Goal: Transaction & Acquisition: Purchase product/service

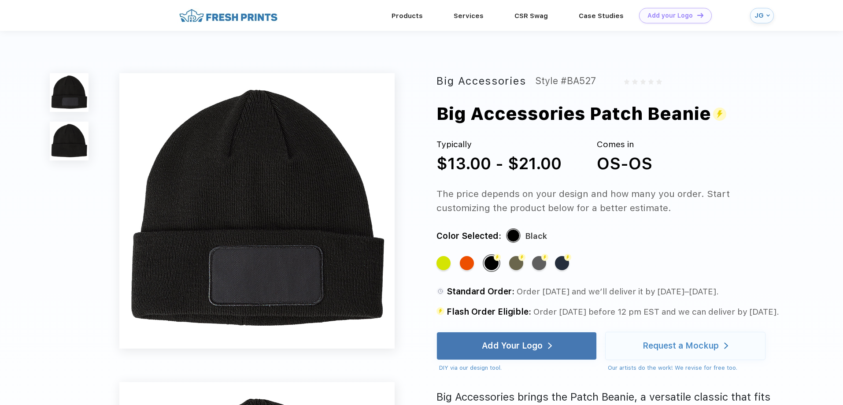
click at [244, 15] on img at bounding box center [228, 15] width 103 height 15
click at [415, 19] on link "Products" at bounding box center [407, 15] width 31 height 8
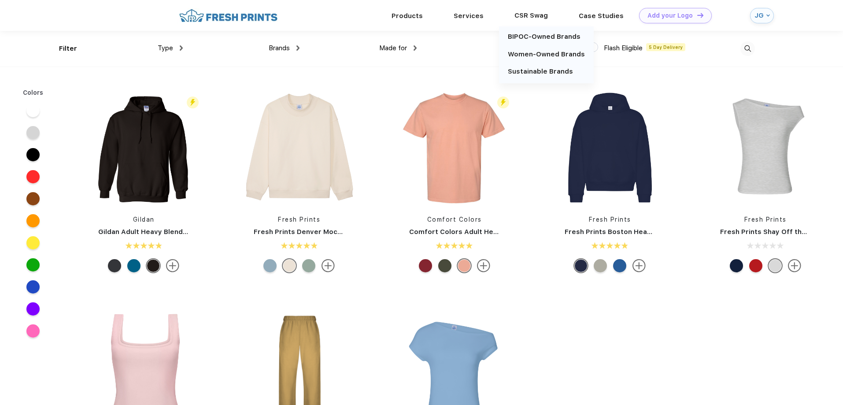
scroll to position [0, 0]
click at [748, 48] on img at bounding box center [747, 48] width 15 height 15
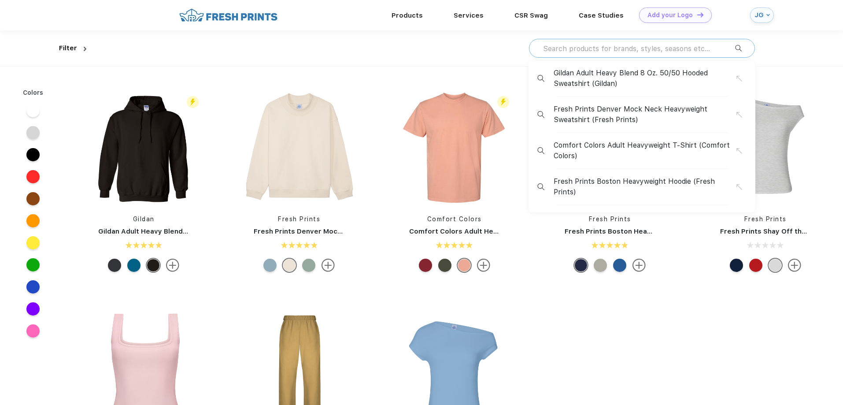
click at [586, 48] on input "text" at bounding box center [638, 49] width 193 height 10
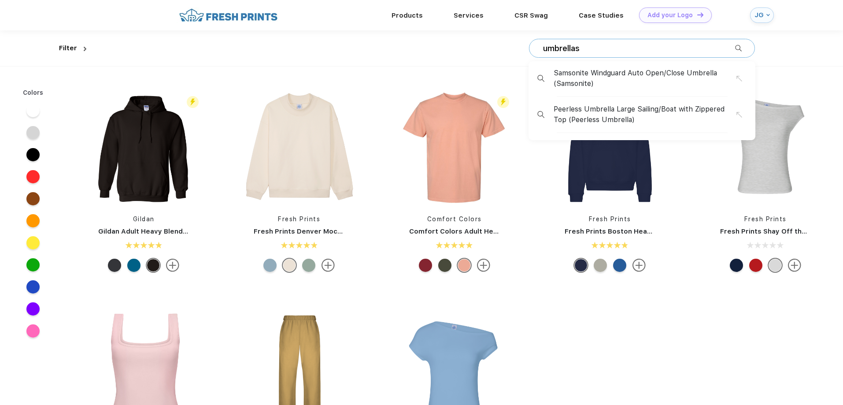
type input "umbrellas"
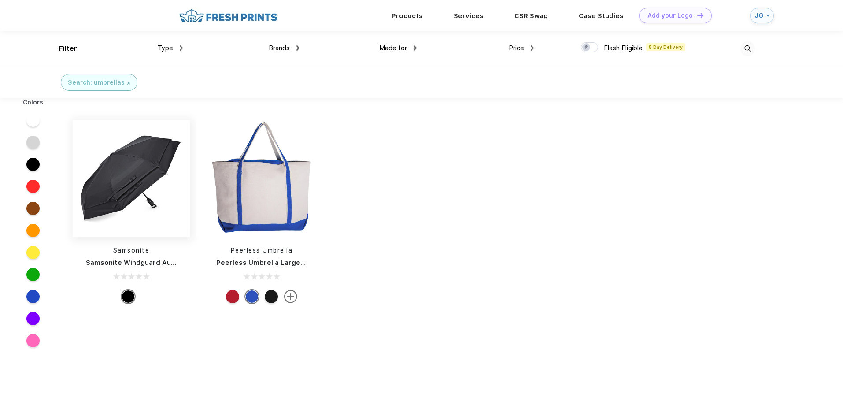
click at [153, 199] on img at bounding box center [131, 178] width 117 height 117
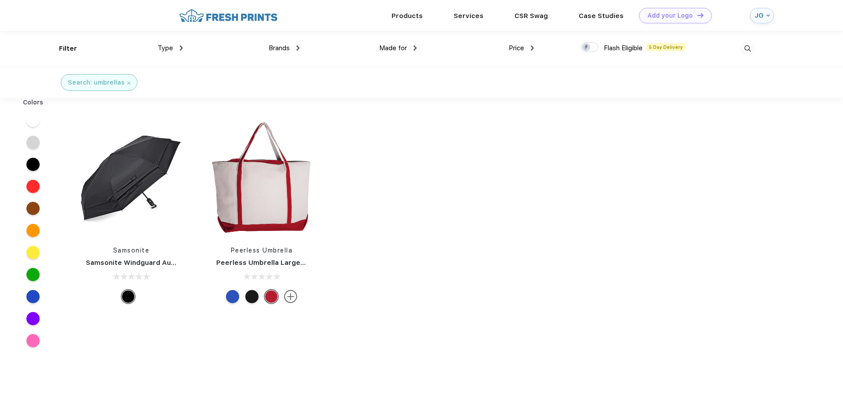
click at [429, 165] on div "Colors Samsonite Samsonite Windguard Auto Open/Close Umbrella Peerless Umbrella…" at bounding box center [421, 302] width 843 height 409
click at [411, 16] on link "Products" at bounding box center [407, 15] width 31 height 8
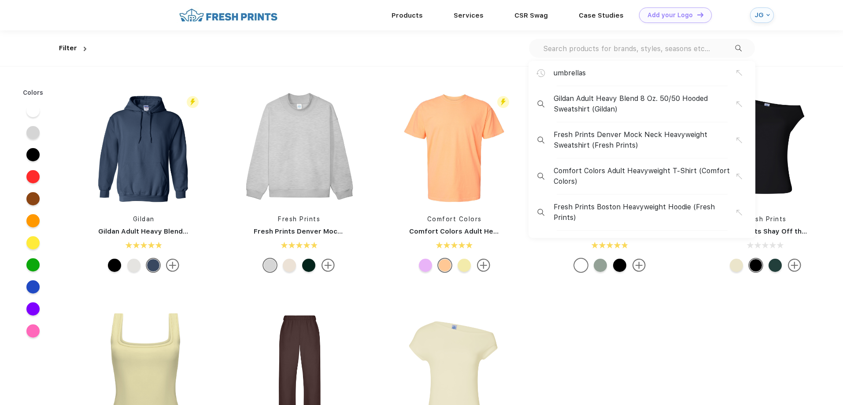
click at [674, 50] on input "text" at bounding box center [638, 49] width 193 height 10
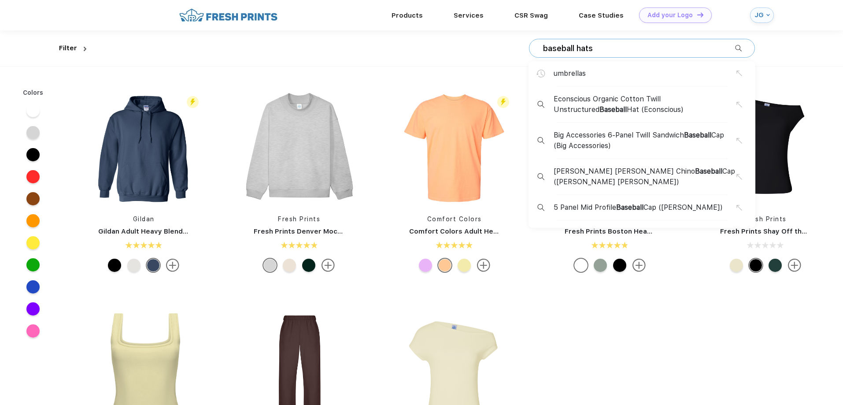
type input "baseball hats"
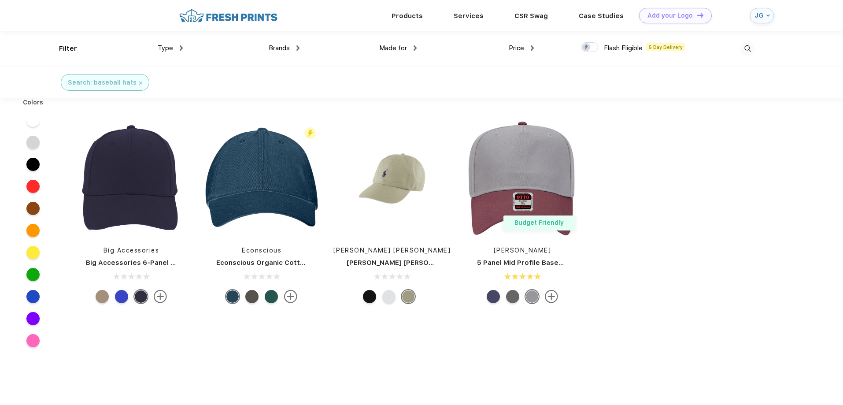
click at [748, 43] on div at bounding box center [696, 49] width 117 height 36
click at [747, 47] on img at bounding box center [747, 48] width 15 height 15
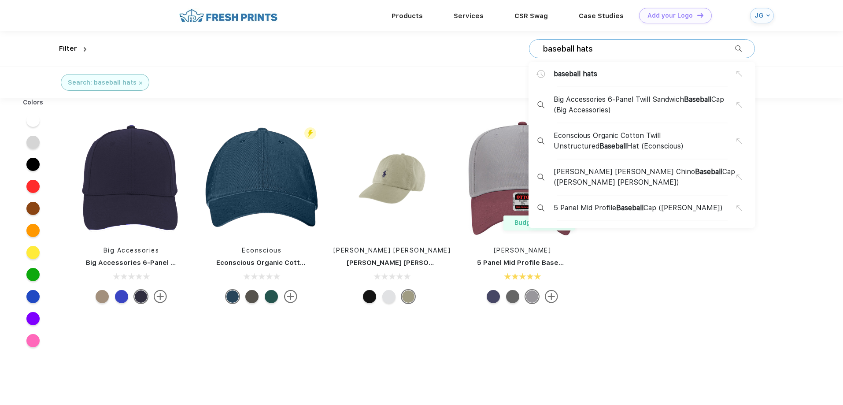
drag, startPoint x: 576, startPoint y: 48, endPoint x: 487, endPoint y: 40, distance: 89.8
click at [487, 40] on div "baseball hats baseball hats Big Accessories 6-Panel Twill Sandwich Baseball Cap…" at bounding box center [422, 49] width 665 height 36
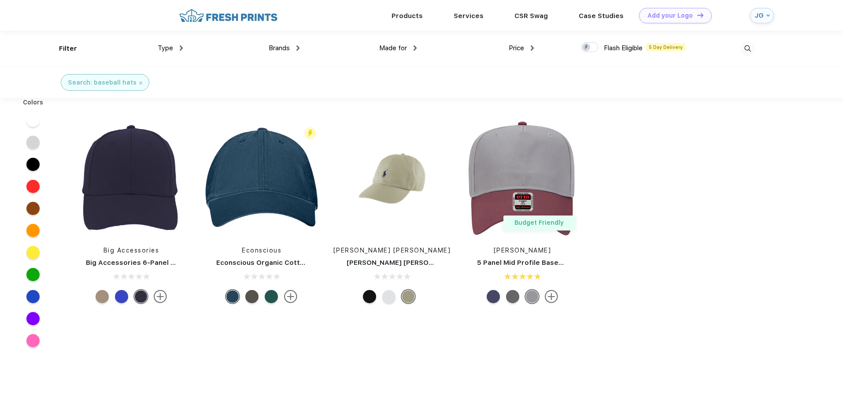
click at [747, 49] on img at bounding box center [747, 48] width 15 height 15
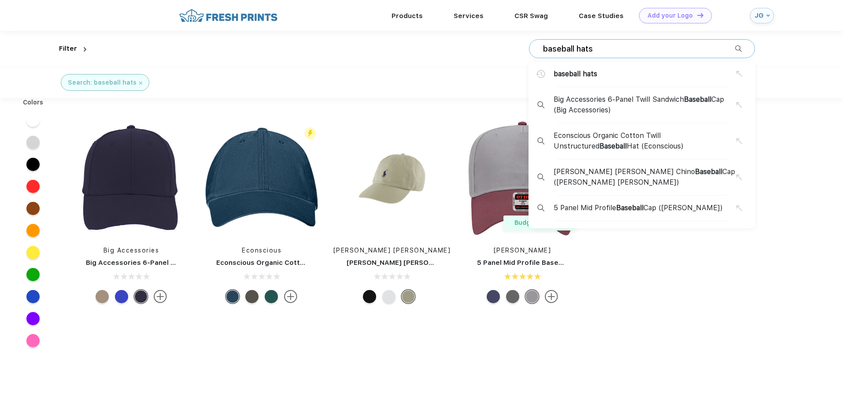
click at [576, 51] on input "baseball hats" at bounding box center [638, 49] width 193 height 10
drag, startPoint x: 577, startPoint y: 46, endPoint x: 496, endPoint y: 48, distance: 81.5
click at [496, 48] on div "baseball hats baseball hats Big Accessories 6-Panel Twill Sandwich Baseball Cap…" at bounding box center [422, 49] width 665 height 36
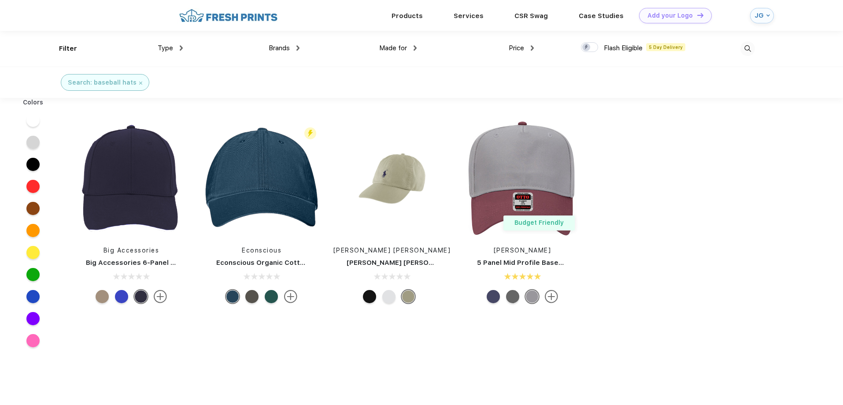
click at [744, 48] on img at bounding box center [747, 48] width 15 height 15
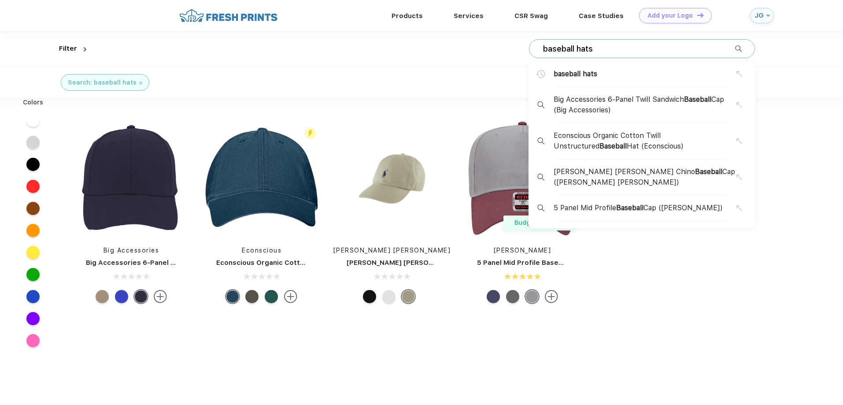
drag, startPoint x: 635, startPoint y: 41, endPoint x: 550, endPoint y: 35, distance: 84.3
click at [541, 39] on div "baseball hats baseball hats Big Accessories 6-Panel Twill Sandwich Baseball Cap…" at bounding box center [642, 48] width 226 height 19
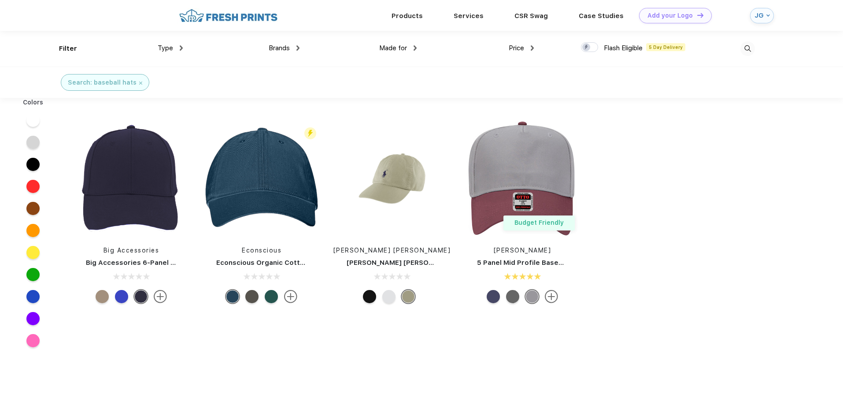
click at [752, 49] on img at bounding box center [747, 48] width 15 height 15
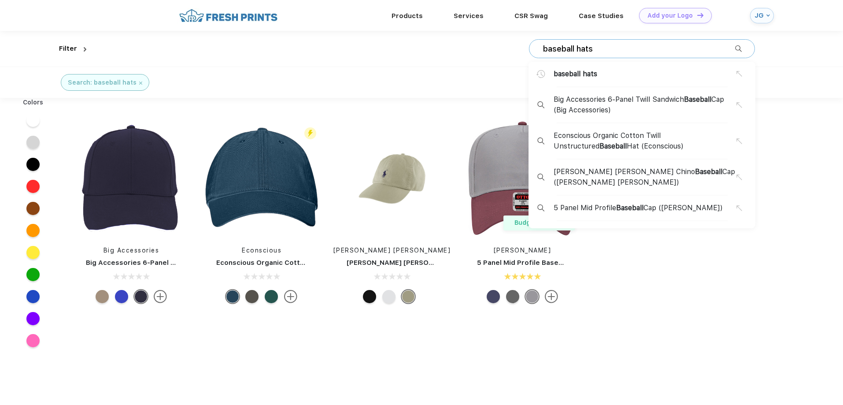
drag, startPoint x: 605, startPoint y: 42, endPoint x: 585, endPoint y: 48, distance: 20.6
click at [585, 48] on div "baseball hats baseball hats Big Accessories 6-Panel Twill Sandwich Baseball Cap…" at bounding box center [642, 48] width 226 height 19
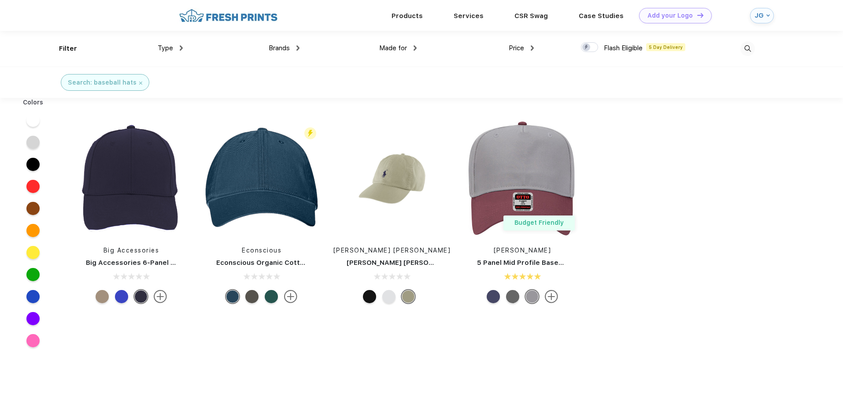
click at [747, 44] on img at bounding box center [747, 48] width 15 height 15
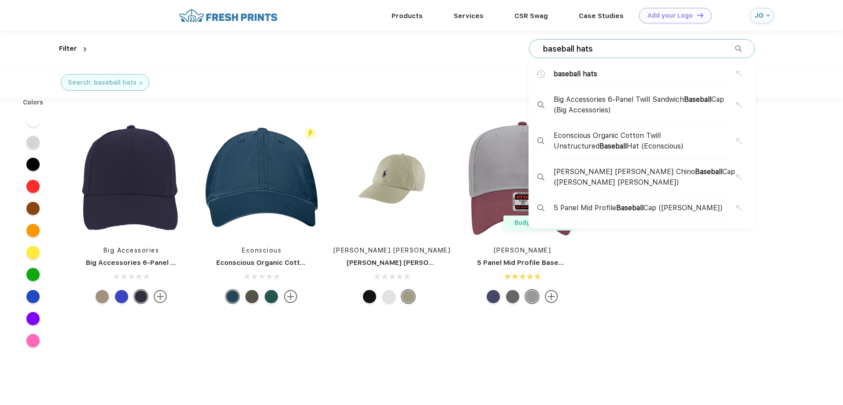
drag, startPoint x: 592, startPoint y: 48, endPoint x: 514, endPoint y: 51, distance: 78.5
click at [514, 51] on div "baseball hats baseball hats Big Accessories 6-Panel Twill Sandwich Baseball Cap…" at bounding box center [422, 49] width 665 height 36
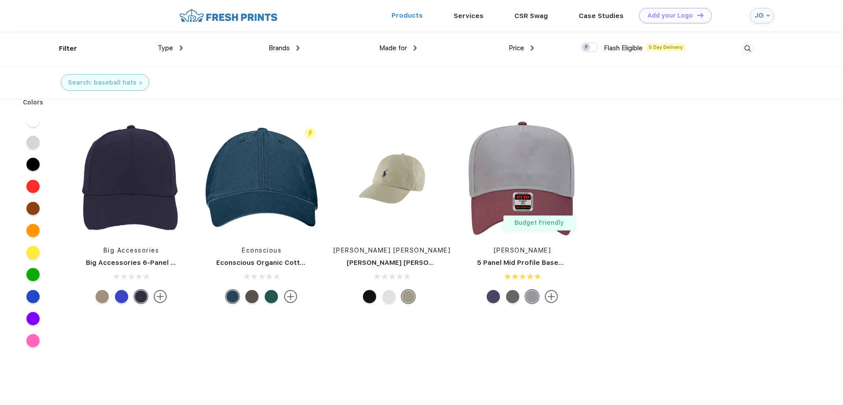
click at [417, 16] on link "Products" at bounding box center [407, 15] width 31 height 8
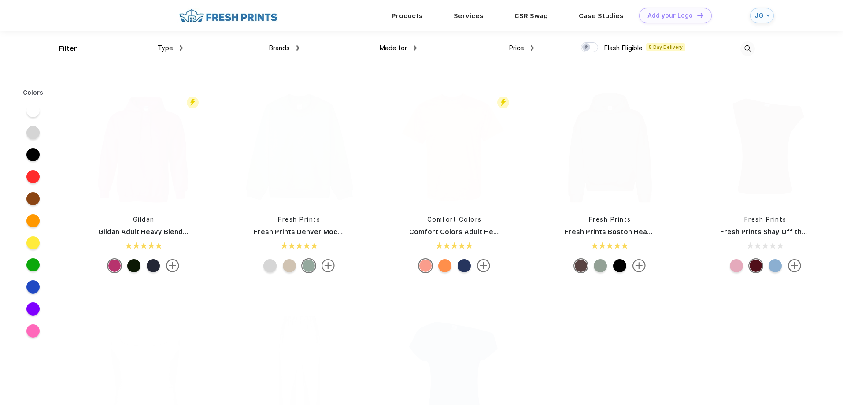
scroll to position [0, 0]
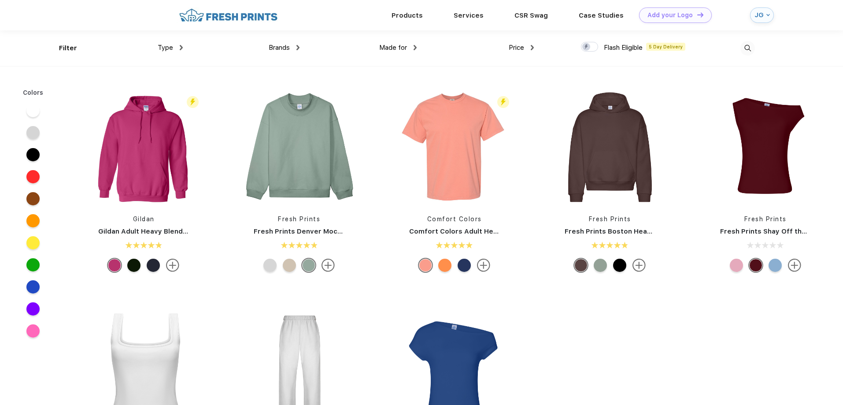
click at [744, 49] on img at bounding box center [747, 48] width 15 height 15
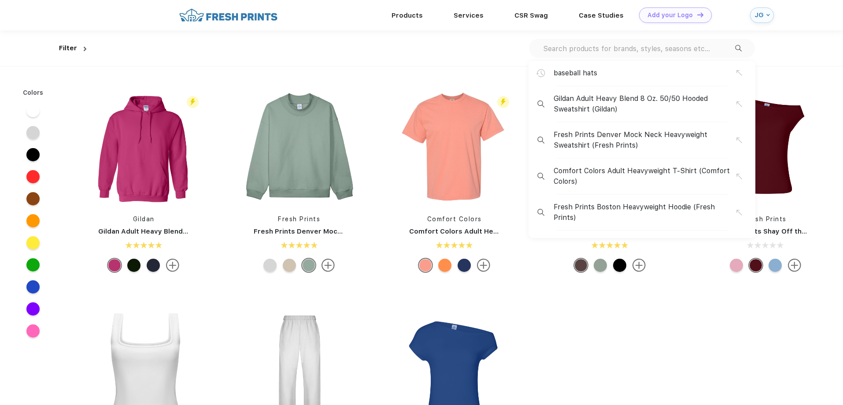
click at [610, 52] on input "text" at bounding box center [638, 49] width 193 height 10
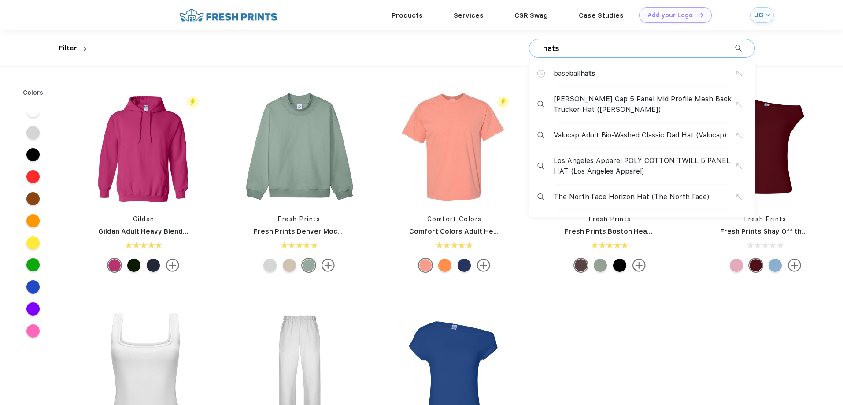
type input "hats"
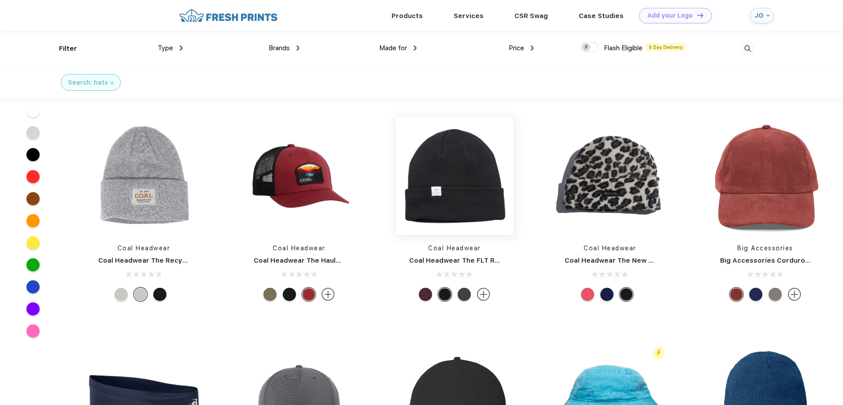
scroll to position [1439, 0]
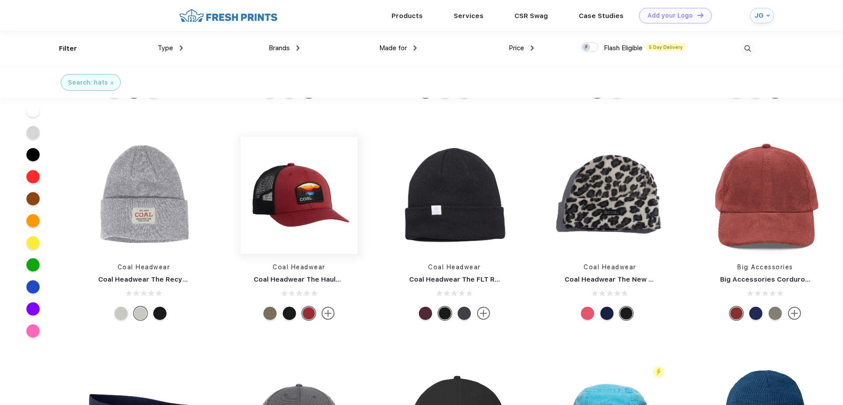
click at [291, 212] on img at bounding box center [298, 195] width 117 height 117
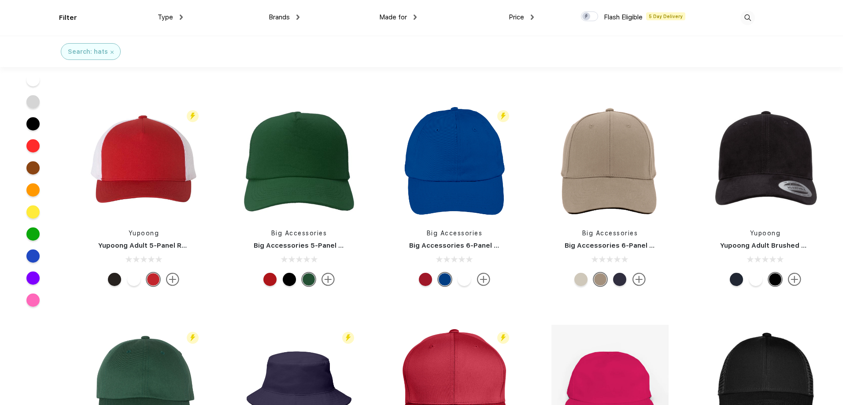
scroll to position [206, 0]
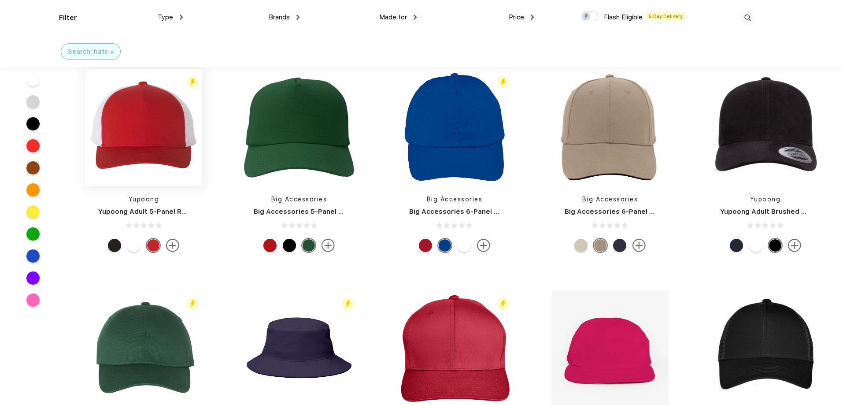
click at [135, 161] on img at bounding box center [143, 127] width 117 height 117
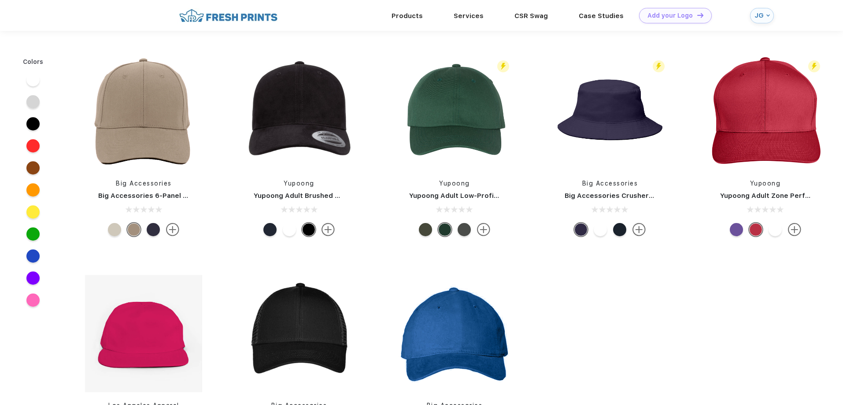
scroll to position [206, 0]
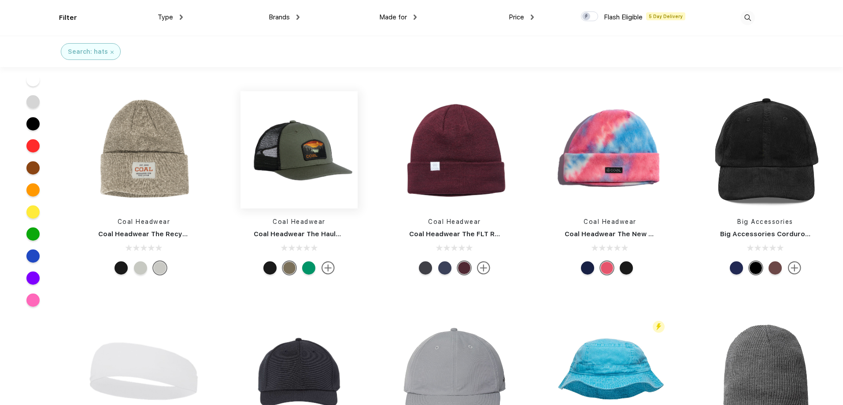
scroll to position [1542, 0]
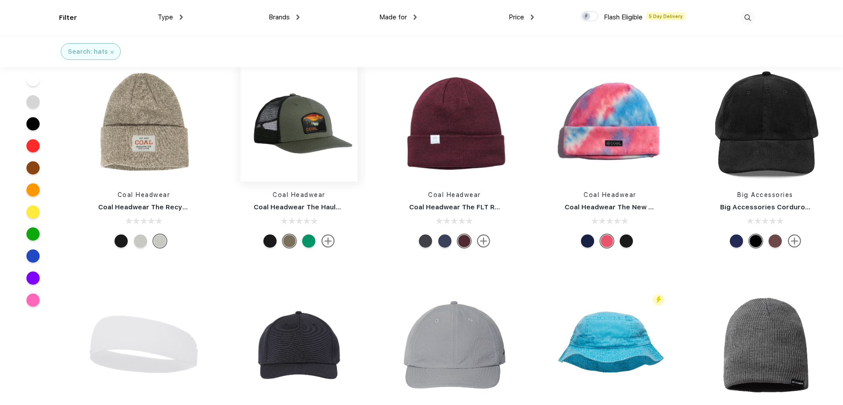
click at [292, 132] on img at bounding box center [298, 122] width 117 height 117
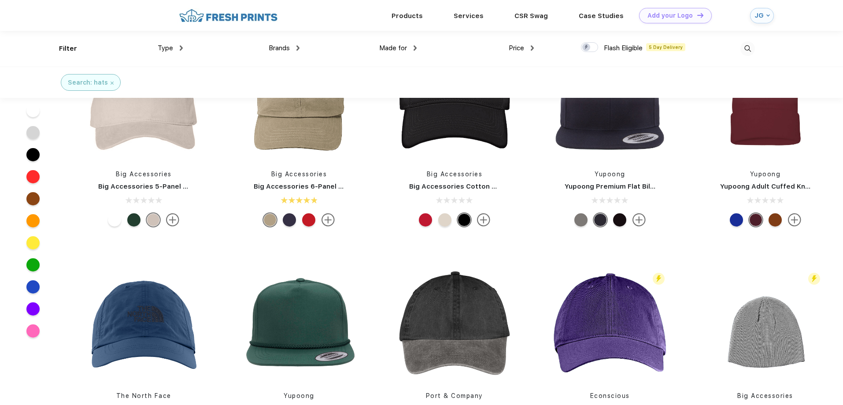
scroll to position [233, 0]
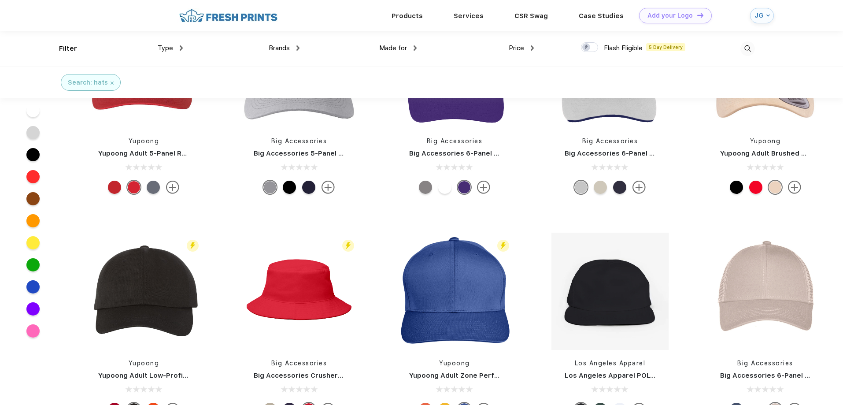
click at [520, 48] on span "Price" at bounding box center [516, 48] width 15 height 8
click at [531, 47] on div "Price" at bounding box center [521, 48] width 25 height 10
click at [506, 89] on div "$$" at bounding box center [502, 93] width 7 height 9
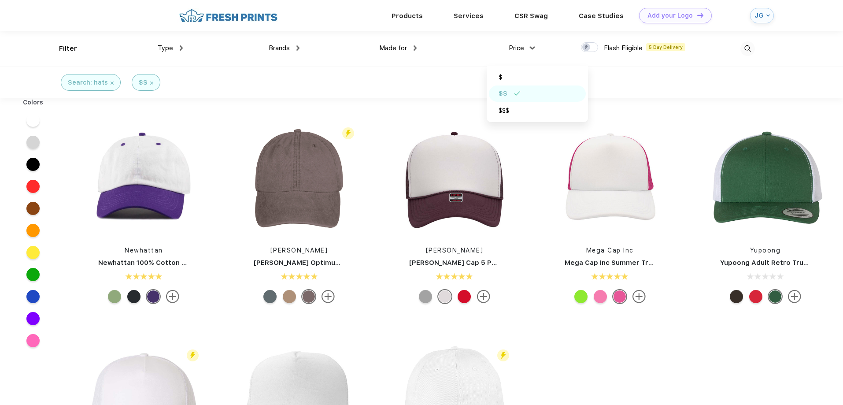
click at [134, 253] on link "Newhattan" at bounding box center [144, 250] width 38 height 7
